Goal: Information Seeking & Learning: Learn about a topic

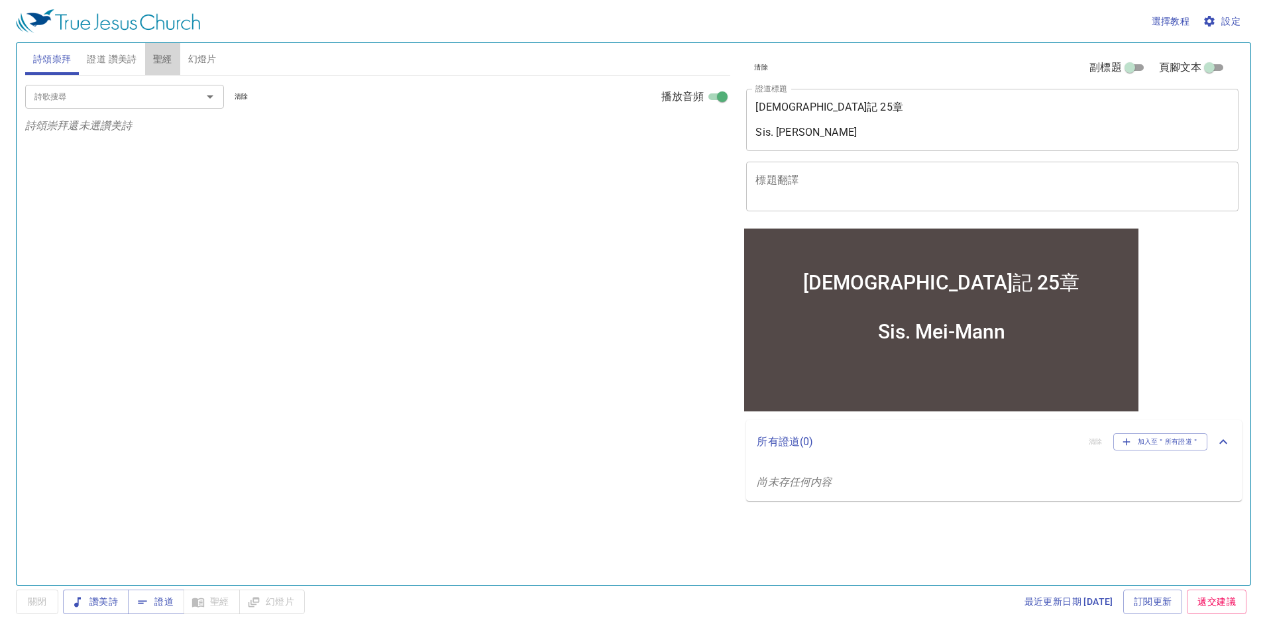
click at [161, 58] on span "聖經" at bounding box center [162, 59] width 19 height 17
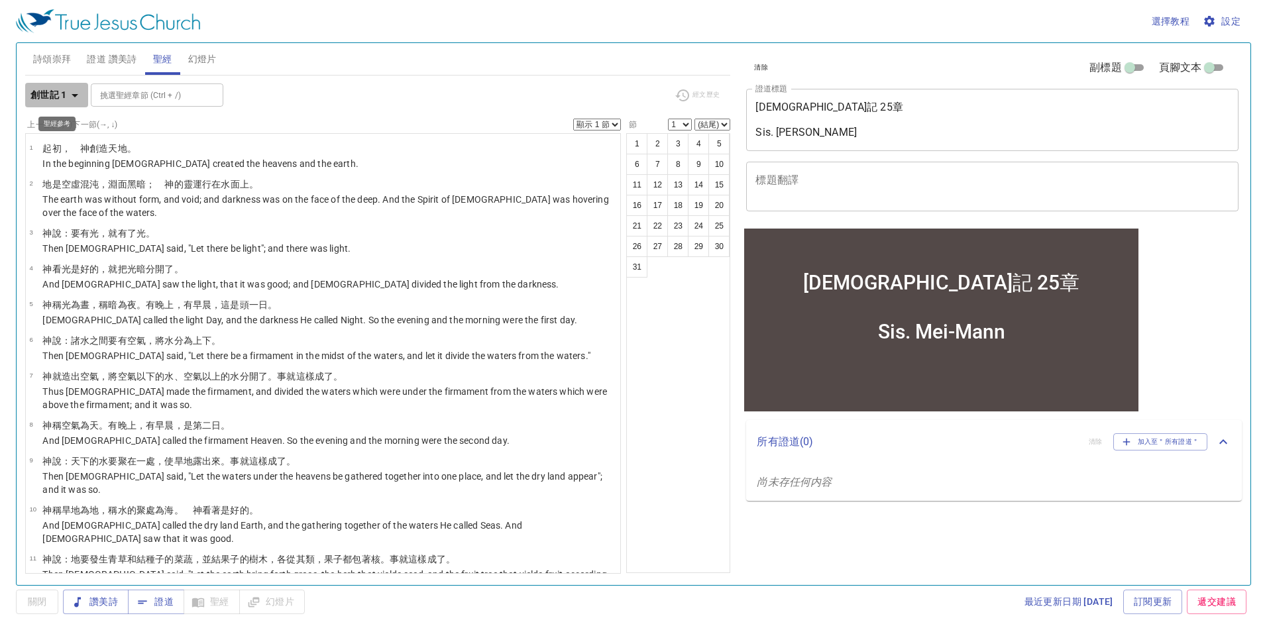
click at [63, 91] on b "創世記 1" at bounding box center [48, 95] width 36 height 17
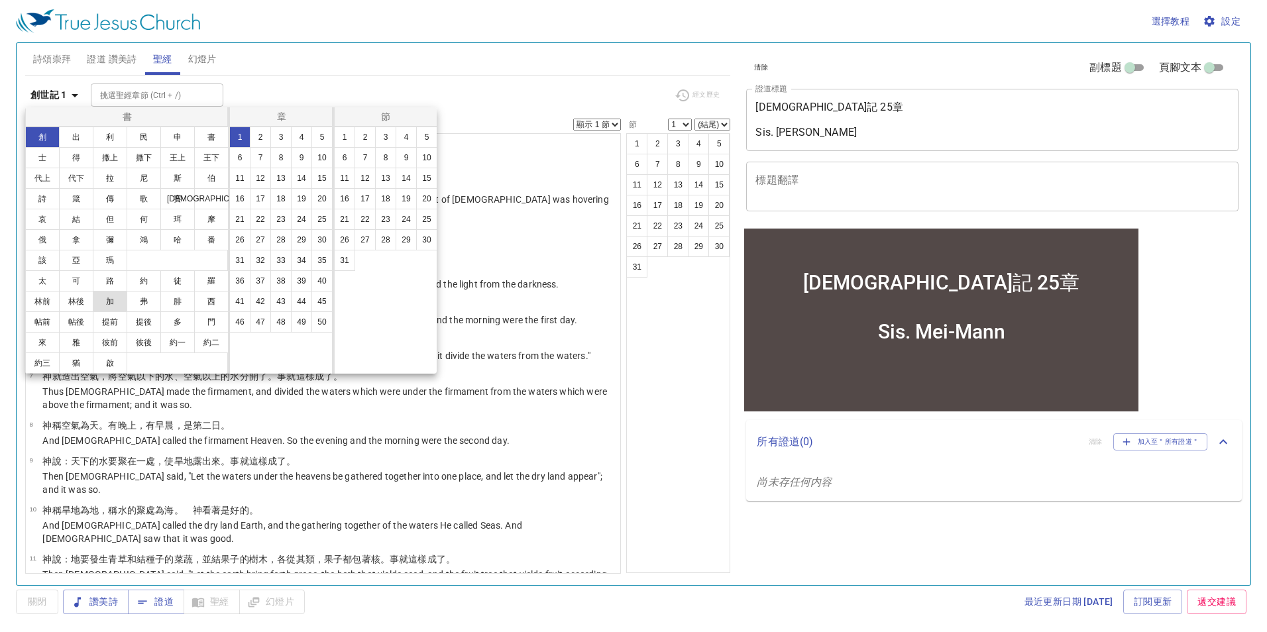
click at [114, 301] on button "加" at bounding box center [110, 301] width 34 height 21
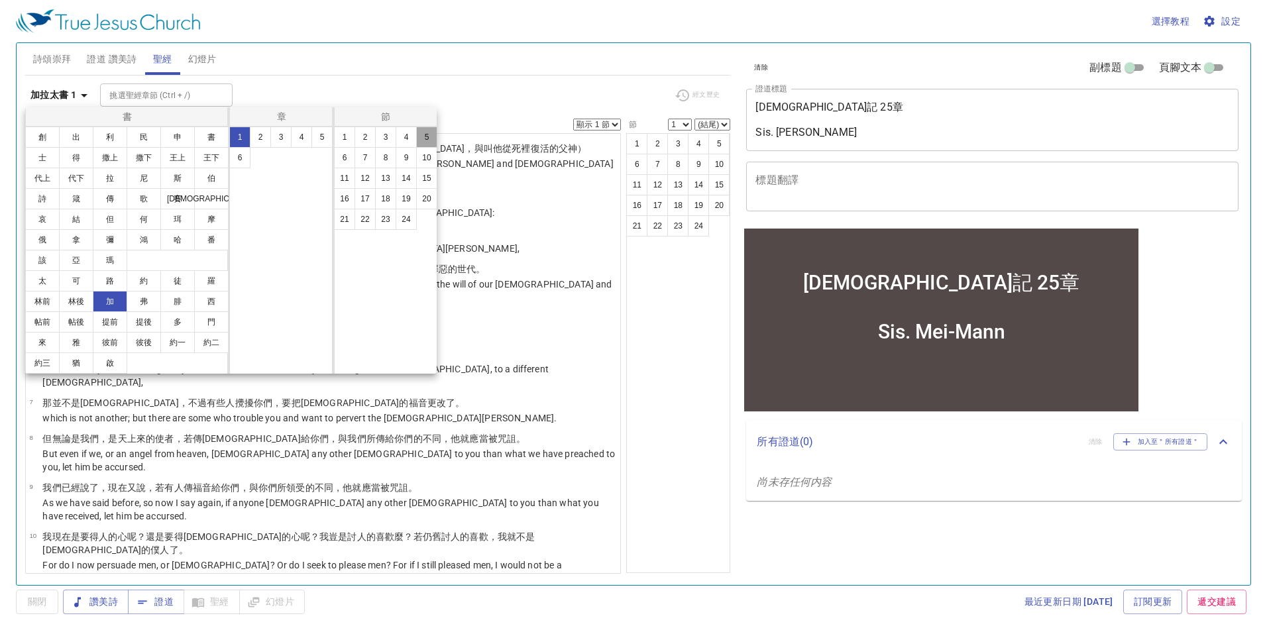
click at [423, 133] on button "5" at bounding box center [426, 137] width 21 height 21
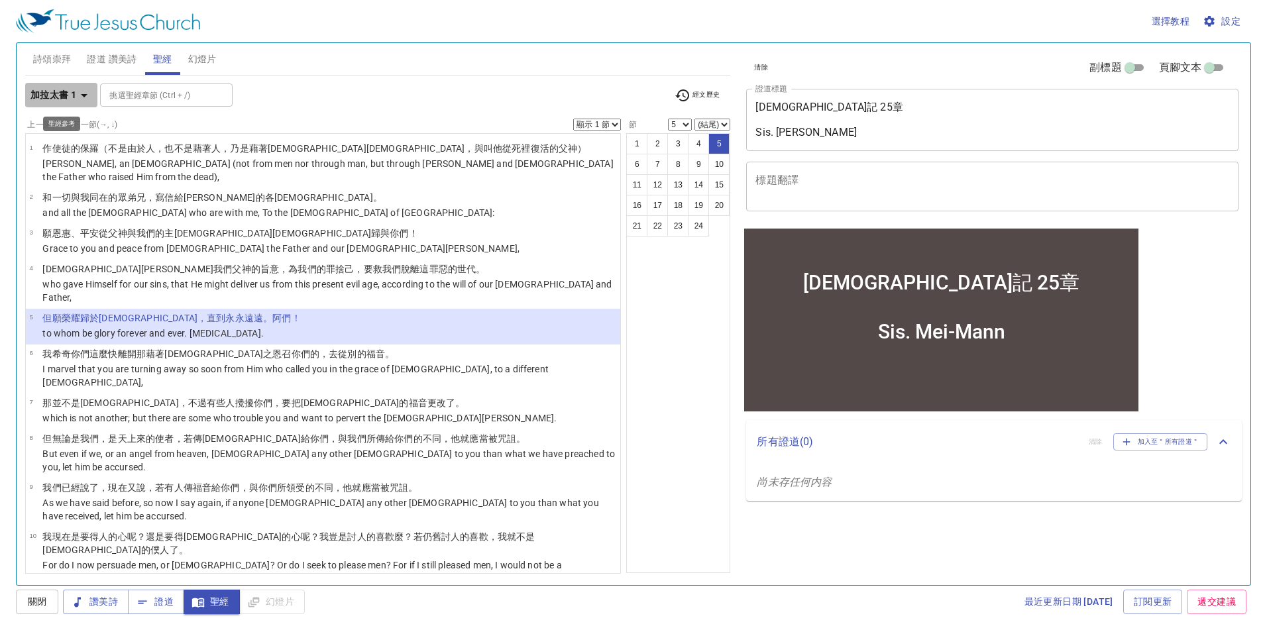
click at [60, 97] on b "加拉太書 1" at bounding box center [53, 95] width 46 height 17
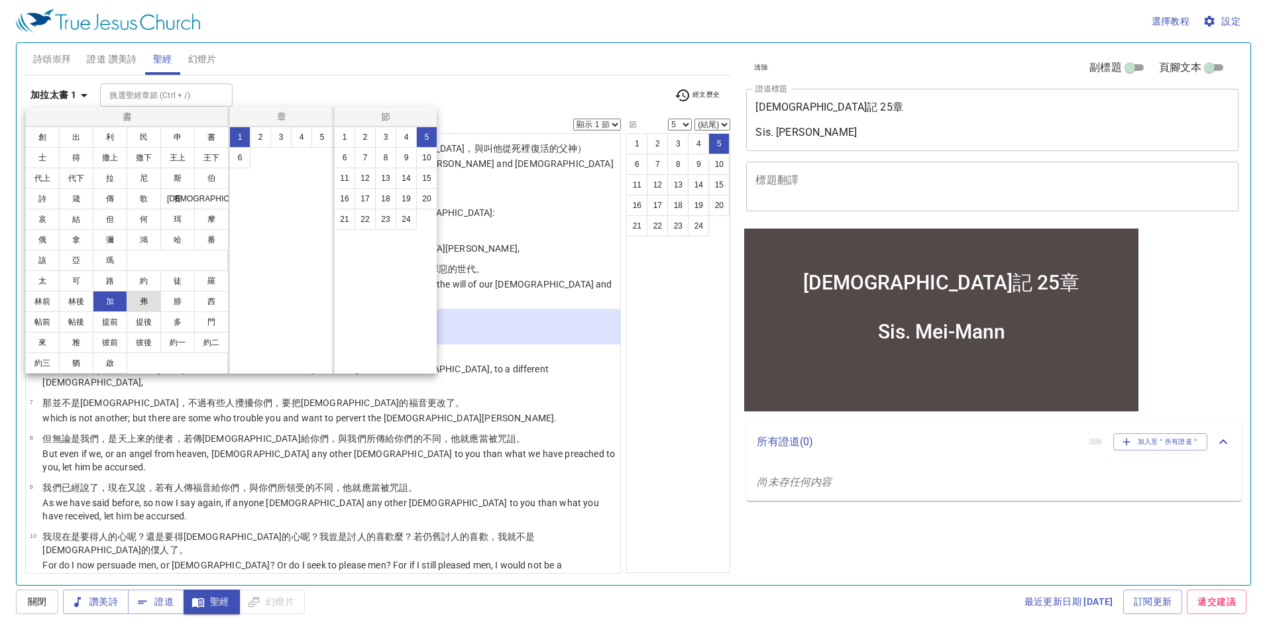
click at [153, 305] on button "弗" at bounding box center [144, 301] width 34 height 21
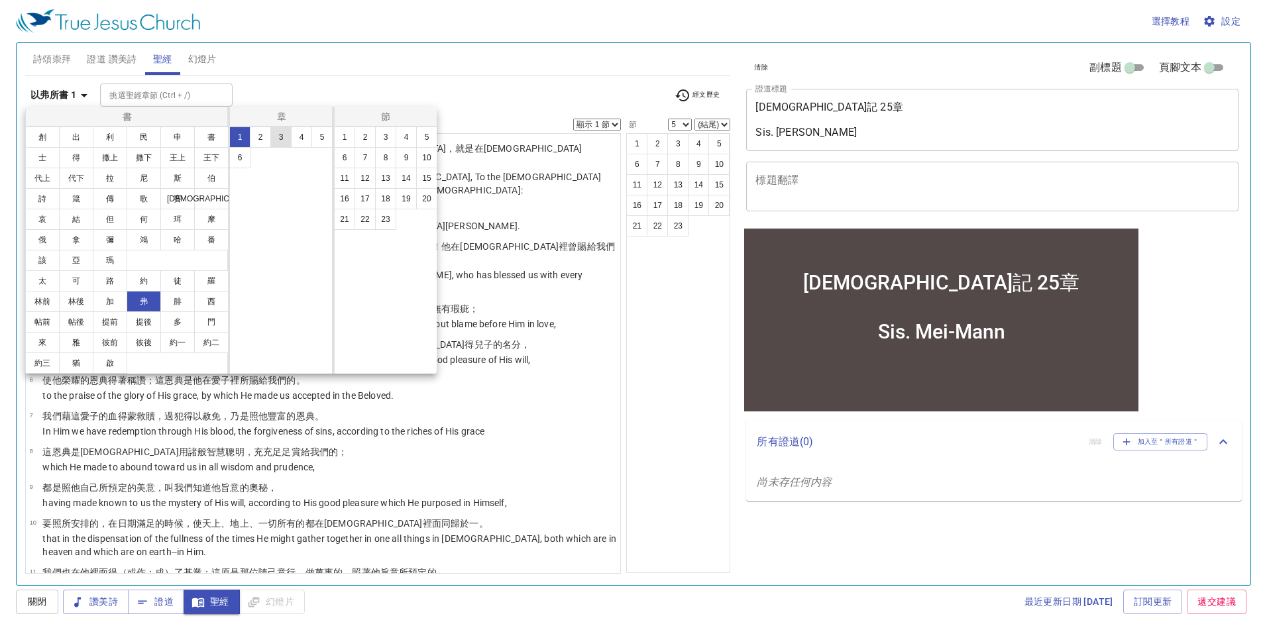
click at [274, 137] on button "3" at bounding box center [280, 137] width 21 height 21
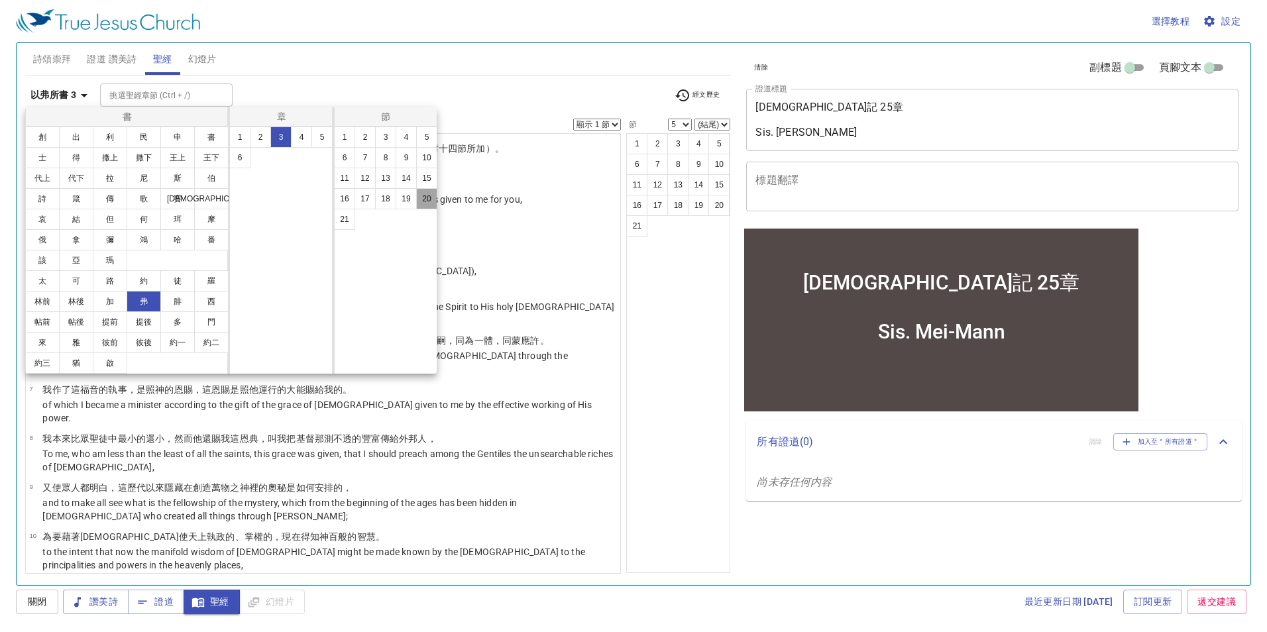
click at [431, 199] on button "20" at bounding box center [426, 198] width 21 height 21
select select "20"
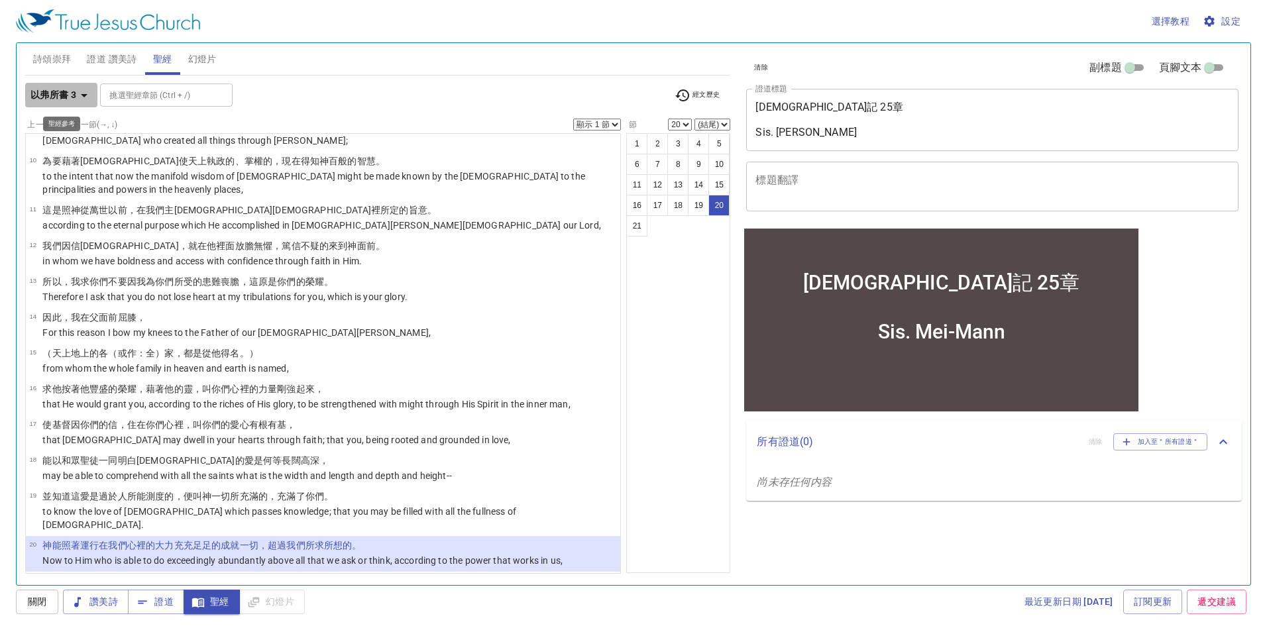
click at [87, 93] on icon "button" at bounding box center [84, 95] width 16 height 16
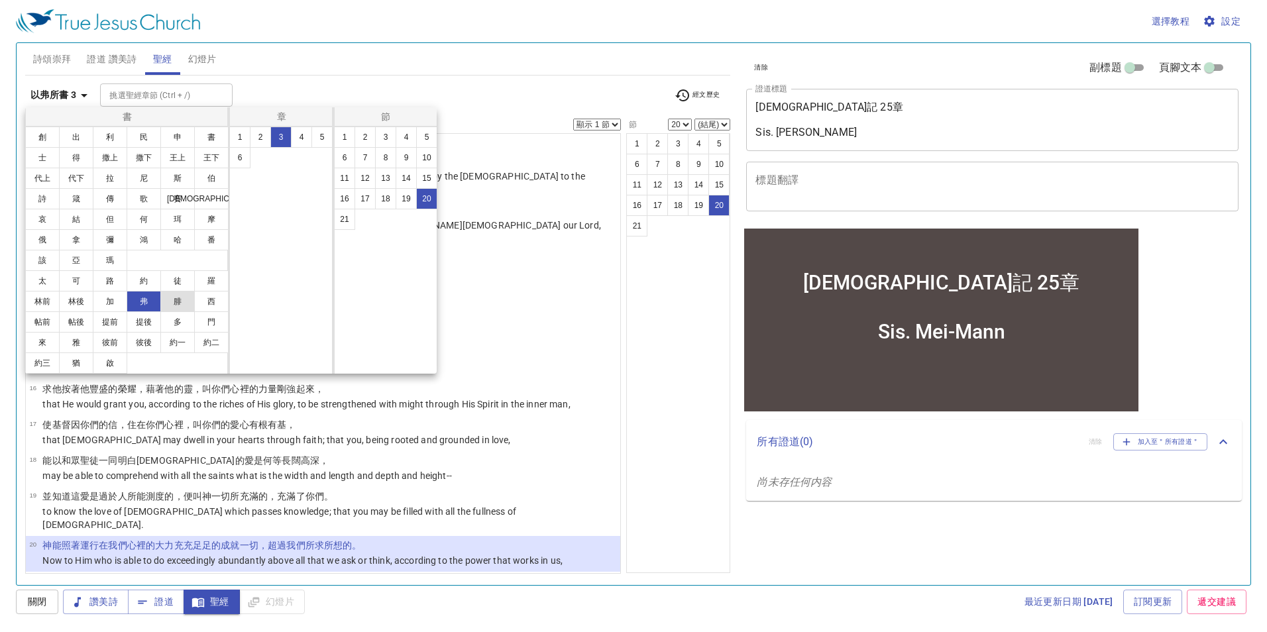
click at [178, 310] on button "腓" at bounding box center [177, 301] width 34 height 21
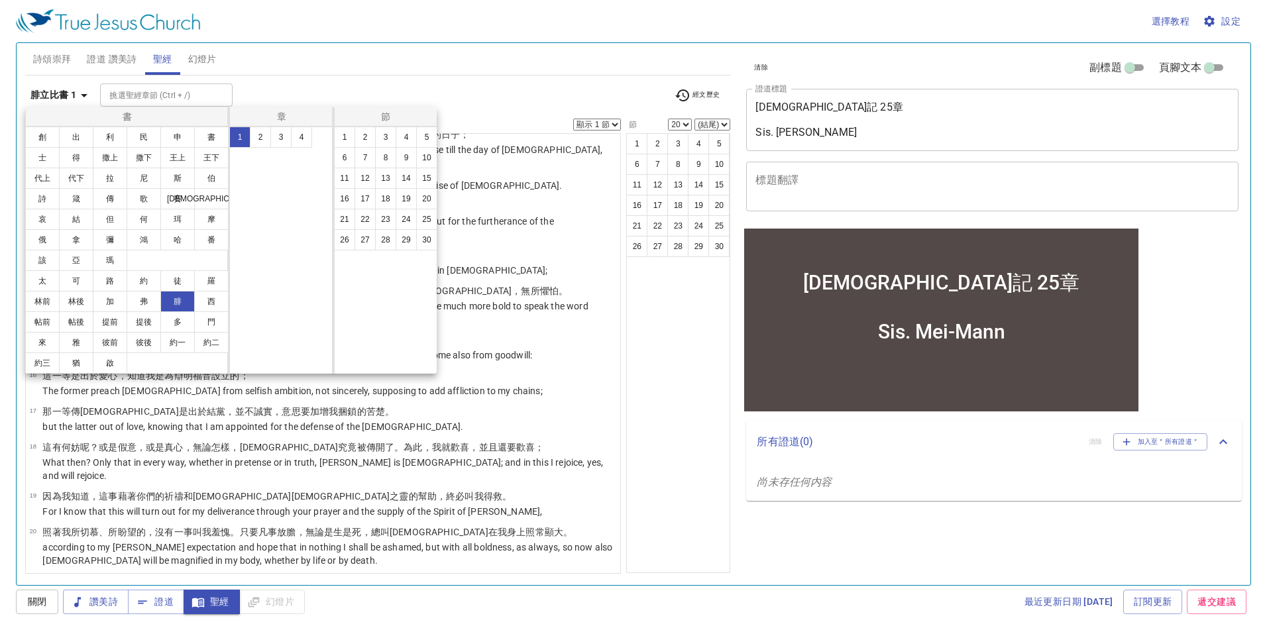
scroll to position [0, 0]
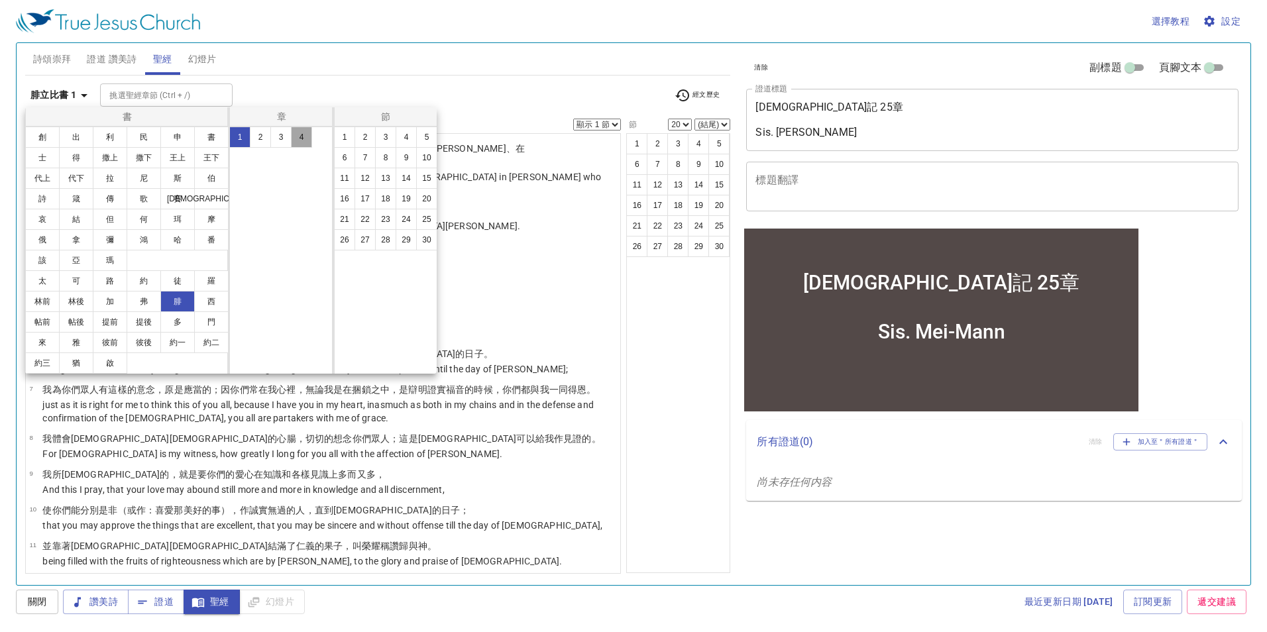
click at [302, 140] on button "4" at bounding box center [301, 137] width 21 height 21
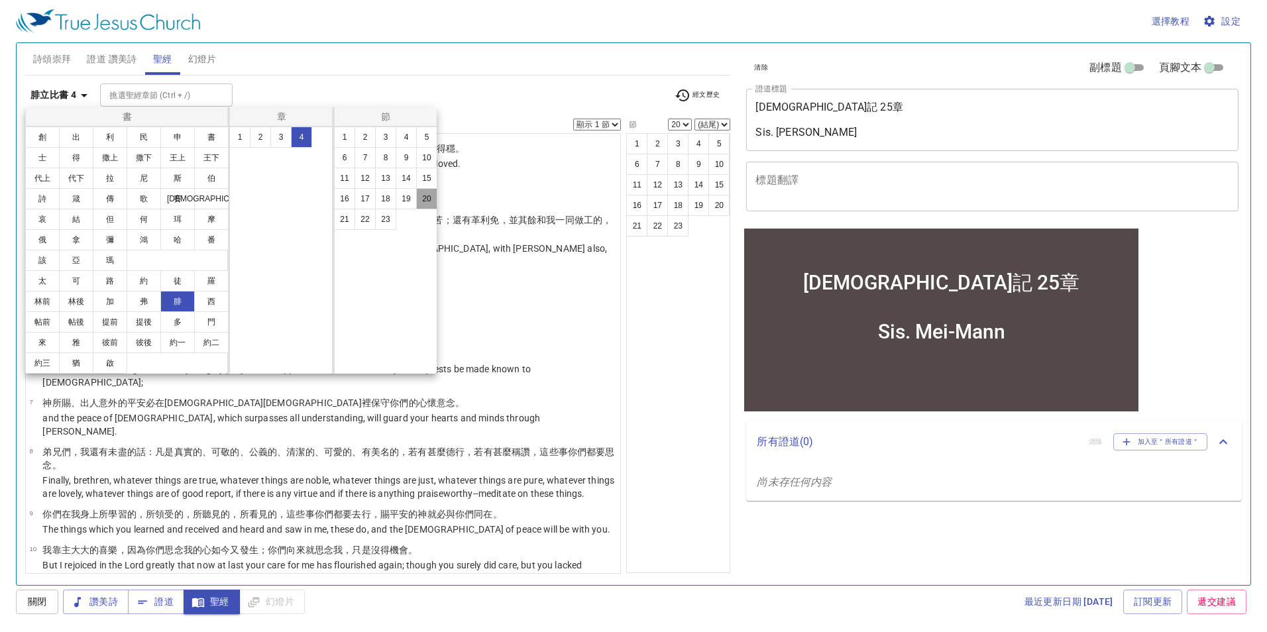
click at [422, 199] on button "20" at bounding box center [426, 198] width 21 height 21
